Goal: Transaction & Acquisition: Obtain resource

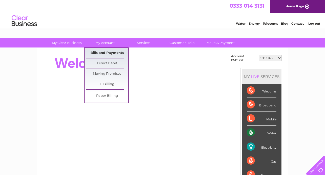
click at [103, 51] on link "Bills and Payments" at bounding box center [107, 53] width 42 height 10
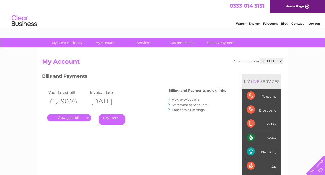
click at [67, 119] on link "." at bounding box center [69, 117] width 44 height 7
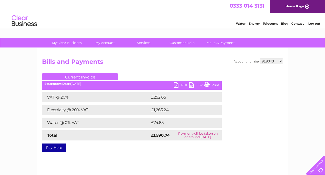
click at [177, 85] on link "PDF" at bounding box center [181, 85] width 15 height 7
click at [280, 62] on select "919043 967188 1113001 30300395 30303169" at bounding box center [271, 61] width 23 height 6
select select "967188"
click at [260, 58] on select "919043 967188 1113001 30300395 30303169" at bounding box center [271, 61] width 23 height 6
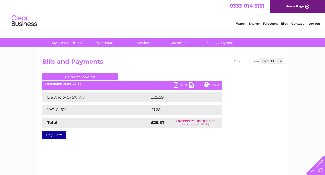
click at [182, 85] on link "PDF" at bounding box center [181, 85] width 15 height 7
click at [195, 71] on div "Account number 919043 967188 1113001 30300395 30303169 Bills and Payments Curre…" at bounding box center [162, 97] width 241 height 79
click at [281, 61] on select "919043 967188 1113001 30300395 30303169" at bounding box center [271, 61] width 23 height 6
select select "1113001"
click at [260, 58] on select "919043 967188 1113001 30300395 30303169" at bounding box center [271, 61] width 23 height 6
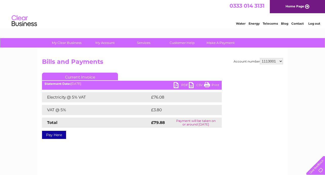
click at [182, 85] on link "PDF" at bounding box center [181, 85] width 15 height 7
click at [282, 62] on select "919043 967188 1113001 30300395 30303169" at bounding box center [271, 61] width 23 height 6
click at [260, 58] on select "919043 967188 1113001 30300395 30303169" at bounding box center [271, 61] width 23 height 6
click at [181, 85] on link "PDF" at bounding box center [181, 85] width 15 height 7
click at [279, 62] on select "919043 967188 1113001 30300395 30303169" at bounding box center [271, 61] width 23 height 6
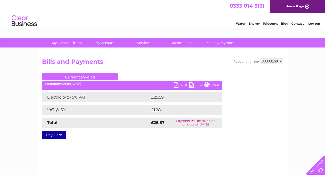
select select "30300395"
click at [260, 58] on select "919043 967188 1113001 30300395 30303169" at bounding box center [271, 61] width 23 height 6
click at [182, 86] on link "PDF" at bounding box center [181, 85] width 15 height 7
click at [195, 59] on h2 "Bills and Payments" at bounding box center [162, 63] width 241 height 10
